Goal: Task Accomplishment & Management: Complete application form

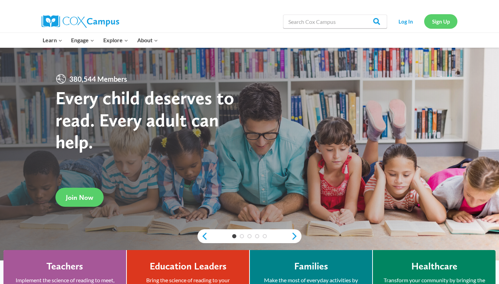
click at [451, 24] on link "Sign Up" at bounding box center [440, 21] width 33 height 14
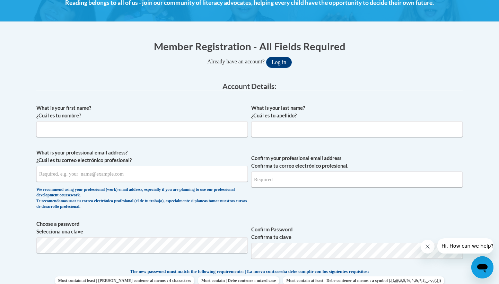
scroll to position [108, 0]
click at [191, 124] on input "Selena Pounders" at bounding box center [141, 130] width 211 height 16
click at [190, 133] on input "Selena Pounders" at bounding box center [141, 130] width 211 height 16
type input "Selena"
click at [274, 128] on input "What is your last name? ¿Cuál es tu apellido?" at bounding box center [356, 130] width 211 height 16
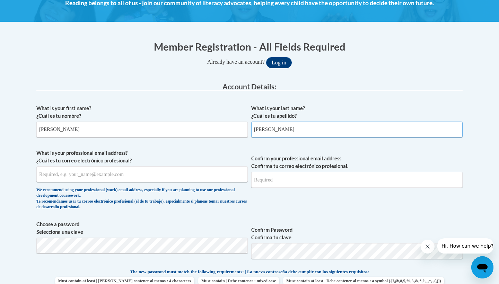
type input "Pounders"
type input "spounde4@my.athens.edu"
click at [305, 219] on div "What is your first name? ¿Cuál es tu nombre? Selena What is your last name? ¿Cu…" at bounding box center [249, 259] width 426 height 316
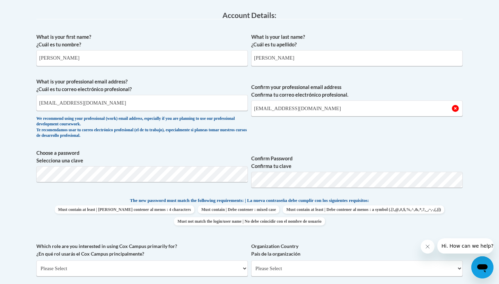
scroll to position [179, 0]
click at [323, 111] on input "spounde4@athens.edu" at bounding box center [356, 109] width 211 height 16
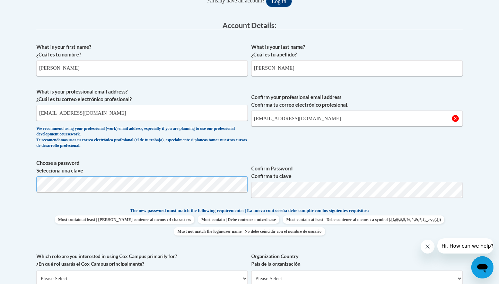
scroll to position [168, 0]
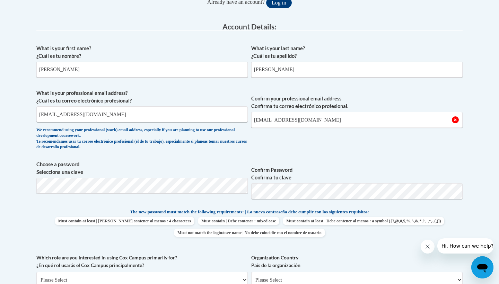
click at [360, 162] on span "Confirm Password Confirma tu clave" at bounding box center [356, 183] width 211 height 44
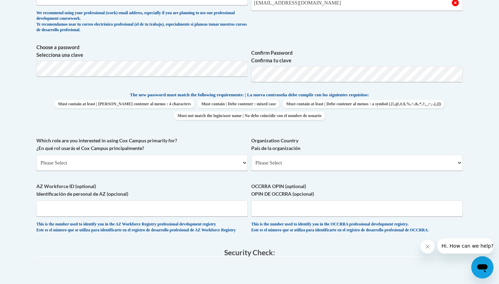
scroll to position [267, 0]
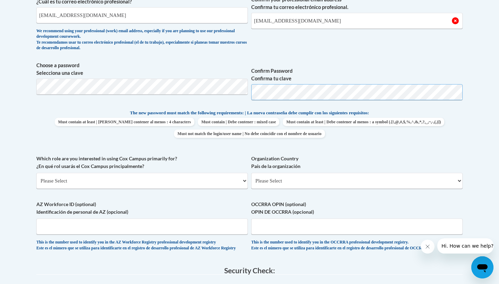
click at [249, 98] on span "Choose a password Selecciona una clave Confirm Password Confirma tu clave" at bounding box center [249, 84] width 426 height 44
click at [283, 23] on input "spounde4@athens.edu" at bounding box center [356, 21] width 211 height 16
click at [281, 22] on input "spounde4@athens.edu" at bounding box center [356, 21] width 211 height 16
click at [323, 24] on input "spounde4@my.athens.edu" at bounding box center [356, 21] width 211 height 16
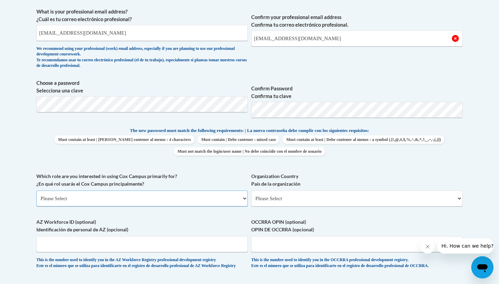
scroll to position [251, 0]
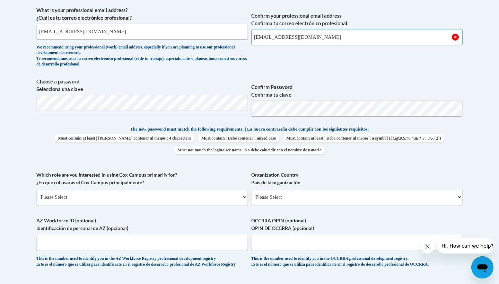
click at [323, 43] on input "spounde4@my.athens.edu" at bounding box center [356, 37] width 211 height 16
drag, startPoint x: 323, startPoint y: 43, endPoint x: 246, endPoint y: 42, distance: 76.9
click at [245, 42] on span "What is your professional email address? ¿Cuál es tu correo electrónico profesi…" at bounding box center [249, 39] width 426 height 64
type input "s"
type input "spounde@my.athens.edu"
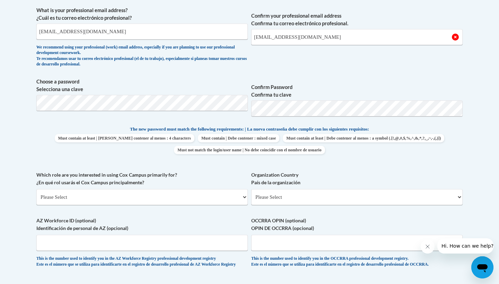
click at [286, 117] on span "Confirm Password Confirma tu clave" at bounding box center [356, 100] width 211 height 44
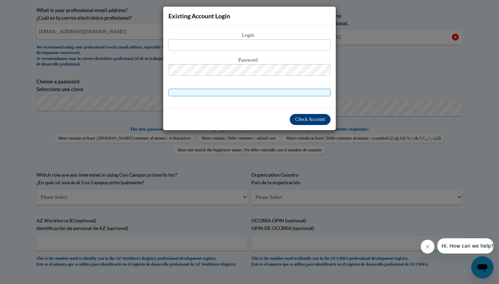
click at [263, 166] on div "Existing Account Login Login Password" at bounding box center [249, 142] width 499 height 284
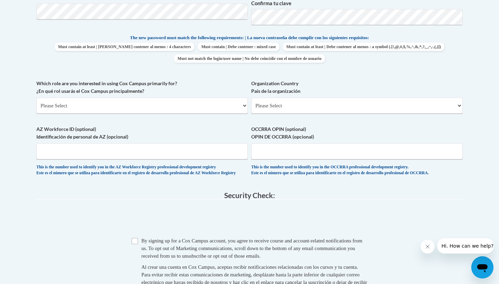
scroll to position [345, 0]
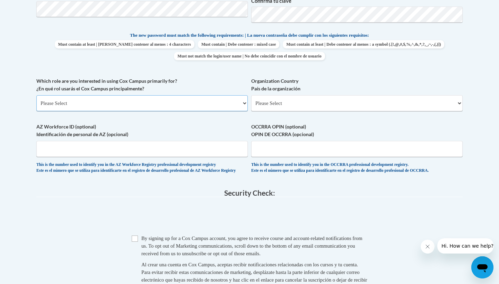
select select "5a18ea06-2b54-4451-96f2-d152daf9eac5"
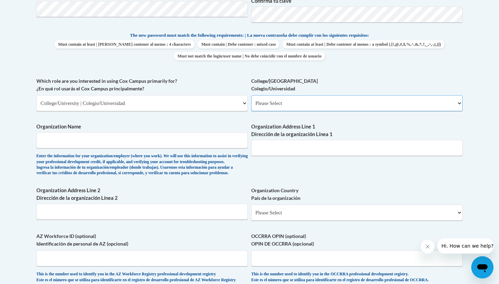
select select "99b32b07-cffc-426c-8bf6-0cd77760d84b"
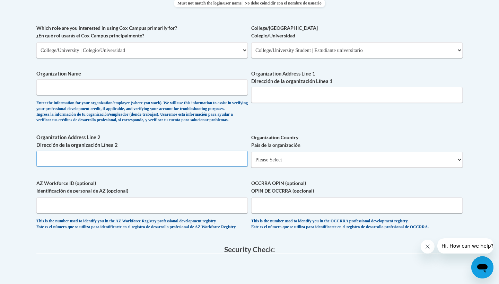
scroll to position [398, 0]
type input "153 Sunset St"
click at [266, 121] on div "What is your first name? ¿Cuál es tu nombre? Selena What is your last name? ¿Cu…" at bounding box center [249, 24] width 426 height 425
click at [265, 155] on span "Organization Country País de la organización Please Select United States | Esta…" at bounding box center [356, 151] width 211 height 34
select select "ad49bcad-a171-4b2e-b99c-48b446064914"
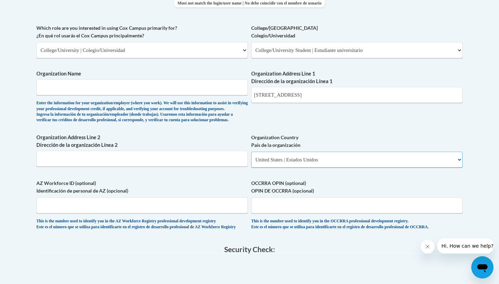
select select
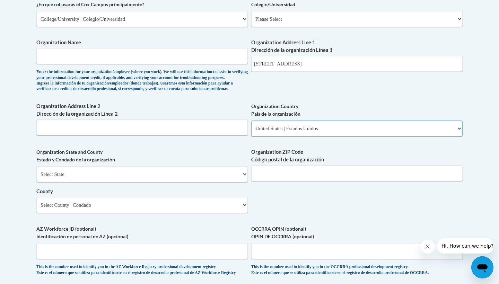
scroll to position [447, 0]
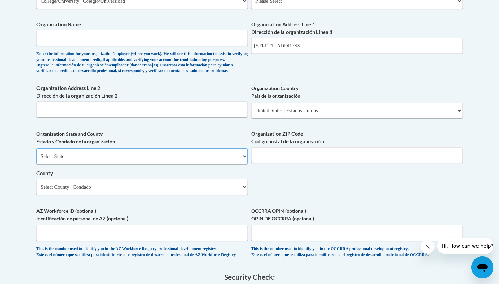
select select "Alabama"
click at [141, 186] on select "County" at bounding box center [141, 187] width 211 height 16
select select "Franklin"
click at [276, 146] on label "Organization ZIP Code Código postal de la organización" at bounding box center [356, 137] width 211 height 15
click at [276, 149] on input "Organization ZIP Code Código postal de la organización" at bounding box center [356, 155] width 211 height 16
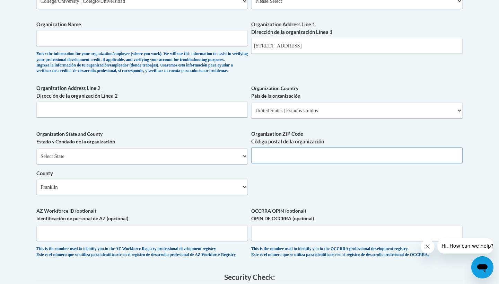
click at [276, 157] on input "Organization ZIP Code Código postal de la organización" at bounding box center [356, 155] width 211 height 16
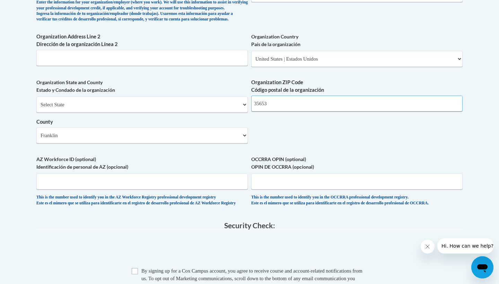
scroll to position [499, 0]
type input "35653"
click at [111, 155] on label "AZ Workforce ID (optional) Identificación de personal de AZ (opcional)" at bounding box center [141, 162] width 211 height 15
click at [111, 173] on input "AZ Workforce ID (optional) Identificación de personal de AZ (opcional)" at bounding box center [141, 181] width 211 height 16
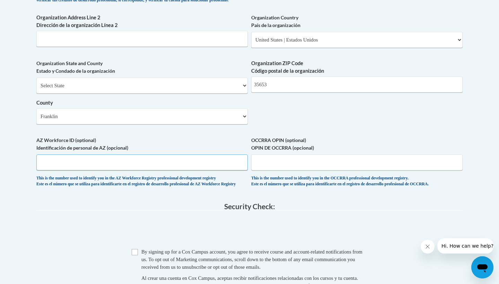
scroll to position [633, 0]
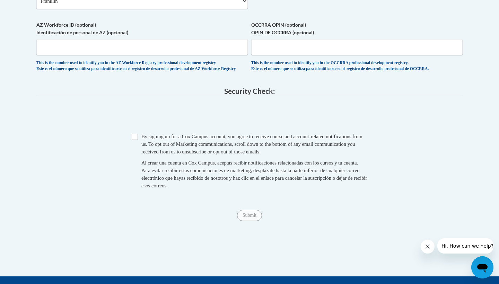
click at [133, 140] on input "Checkbox" at bounding box center [135, 137] width 6 height 6
checkbox input "true"
click at [244, 218] on span "Submit" at bounding box center [249, 215] width 25 height 6
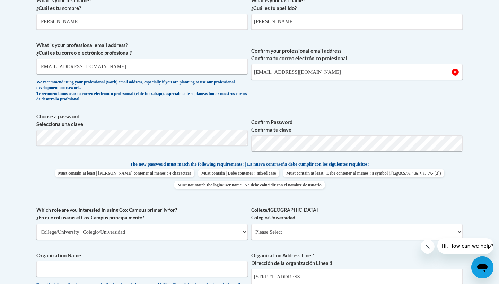
scroll to position [135, 0]
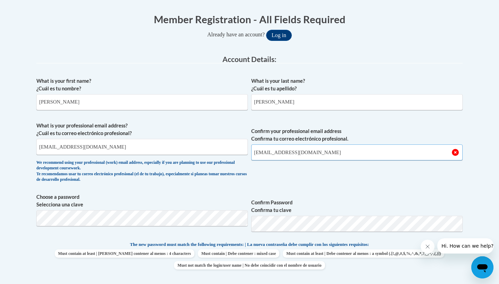
drag, startPoint x: 333, startPoint y: 156, endPoint x: 248, endPoint y: 156, distance: 85.2
click at [244, 150] on span "What is your professional email address? ¿Cuál es tu correo electrónico profesi…" at bounding box center [249, 154] width 426 height 64
click at [231, 222] on span "Choose a password Selecciona una clave Confirm Password Confirma tu clave" at bounding box center [249, 215] width 426 height 44
click at [306, 153] on input "Confirm your professional email address Confirma tu correo electrónico profesio…" at bounding box center [356, 152] width 211 height 16
type input "spounde4@my.athens.edu"
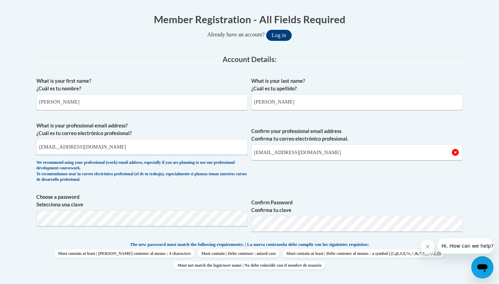
click at [350, 169] on span "Confirm your professional email address Confirma tu correo electrónico profesio…" at bounding box center [356, 154] width 211 height 64
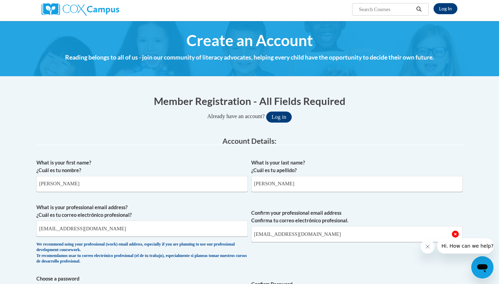
scroll to position [0, 0]
